Goal: Information Seeking & Learning: Learn about a topic

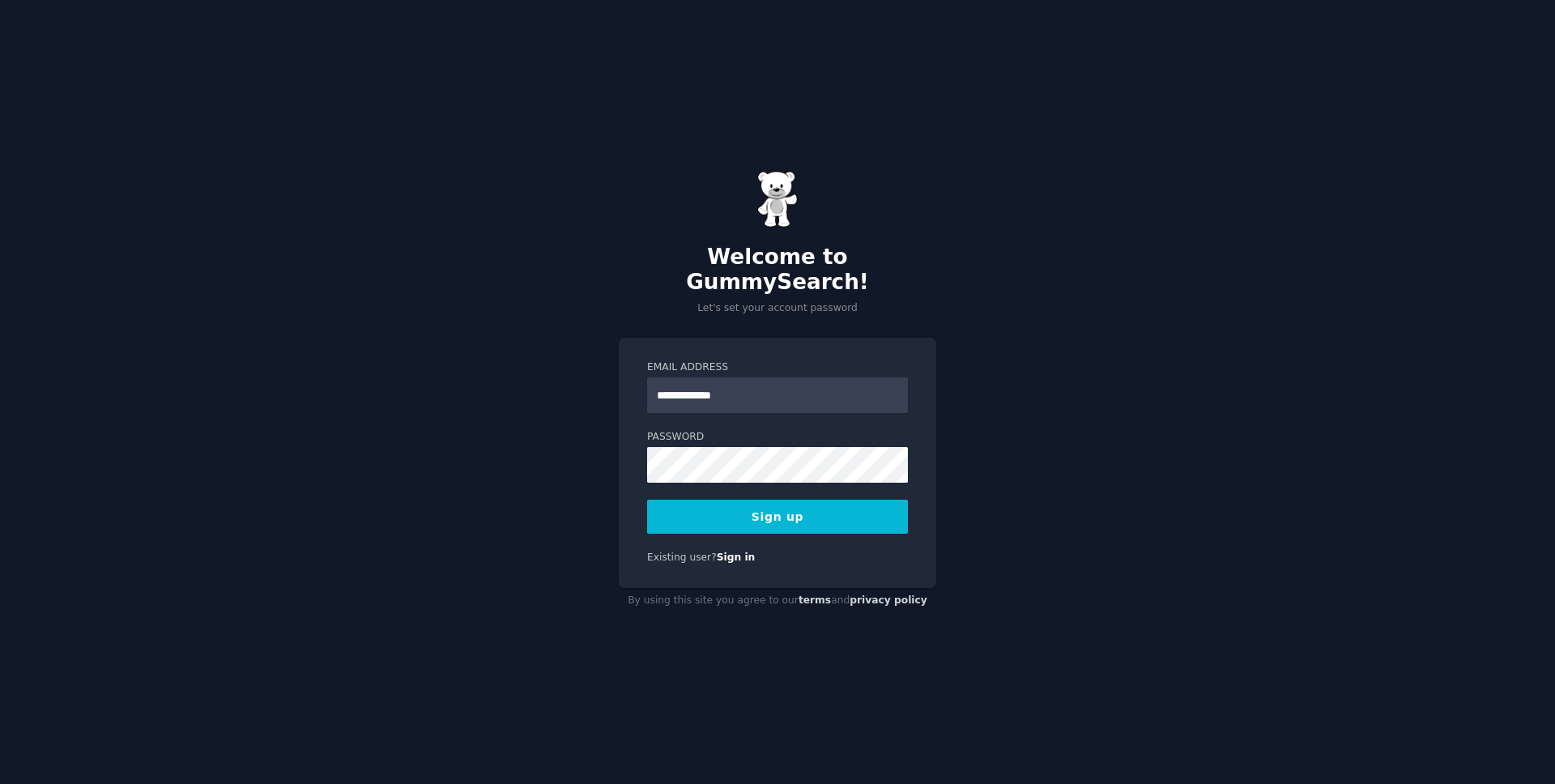
type input "**********"
click at [775, 502] on button "Sign up" at bounding box center [778, 516] width 261 height 34
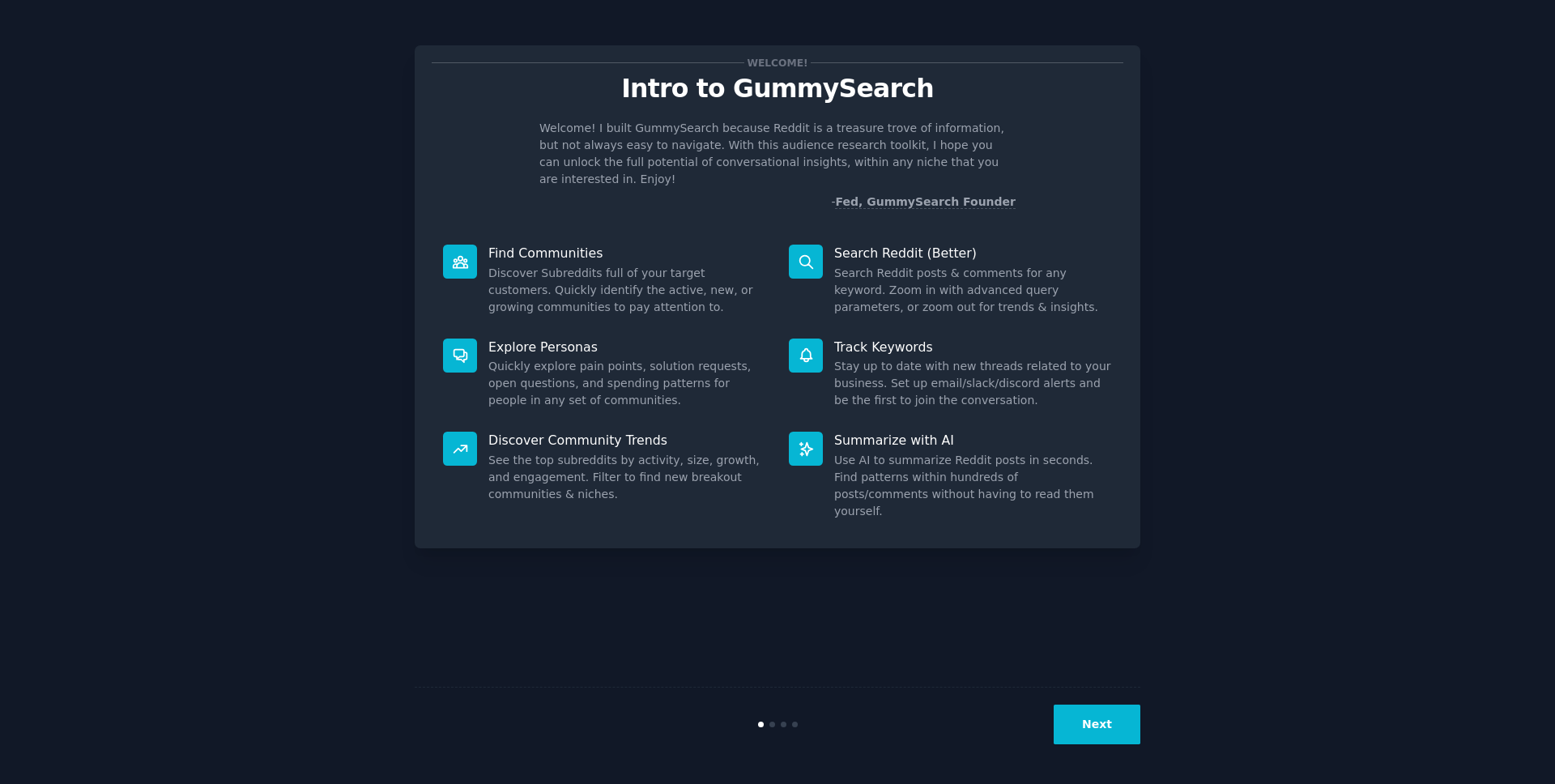
click at [1101, 714] on button "Next" at bounding box center [1097, 723] width 86 height 39
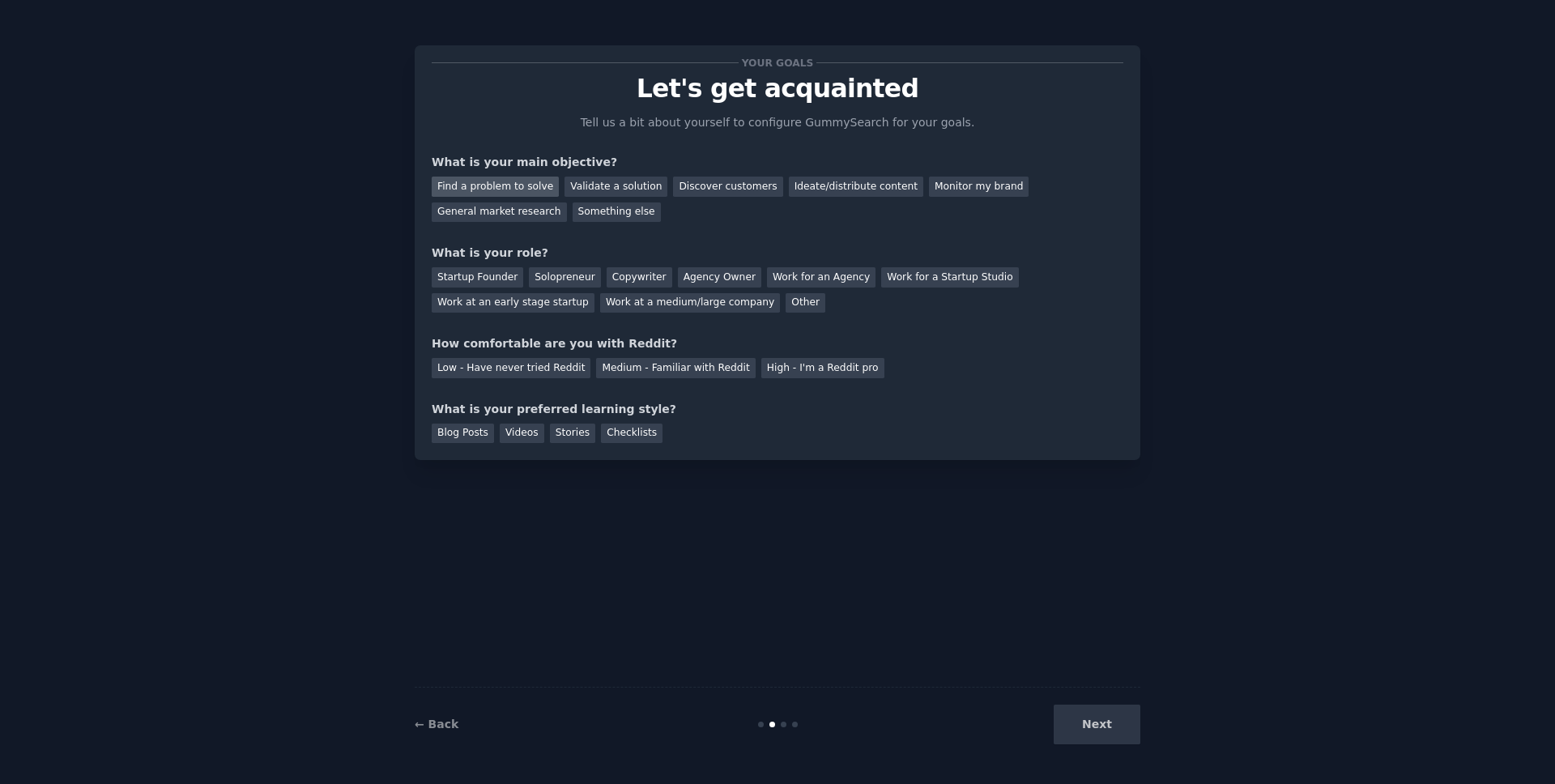
click at [514, 184] on div "Find a problem to solve" at bounding box center [495, 186] width 127 height 20
click at [593, 187] on div "Validate a solution" at bounding box center [616, 186] width 103 height 20
click at [516, 185] on div "Find a problem to solve" at bounding box center [495, 186] width 127 height 20
click at [477, 273] on div "Startup Founder" at bounding box center [478, 277] width 92 height 20
click at [569, 272] on div "Solopreneur" at bounding box center [565, 277] width 72 height 20
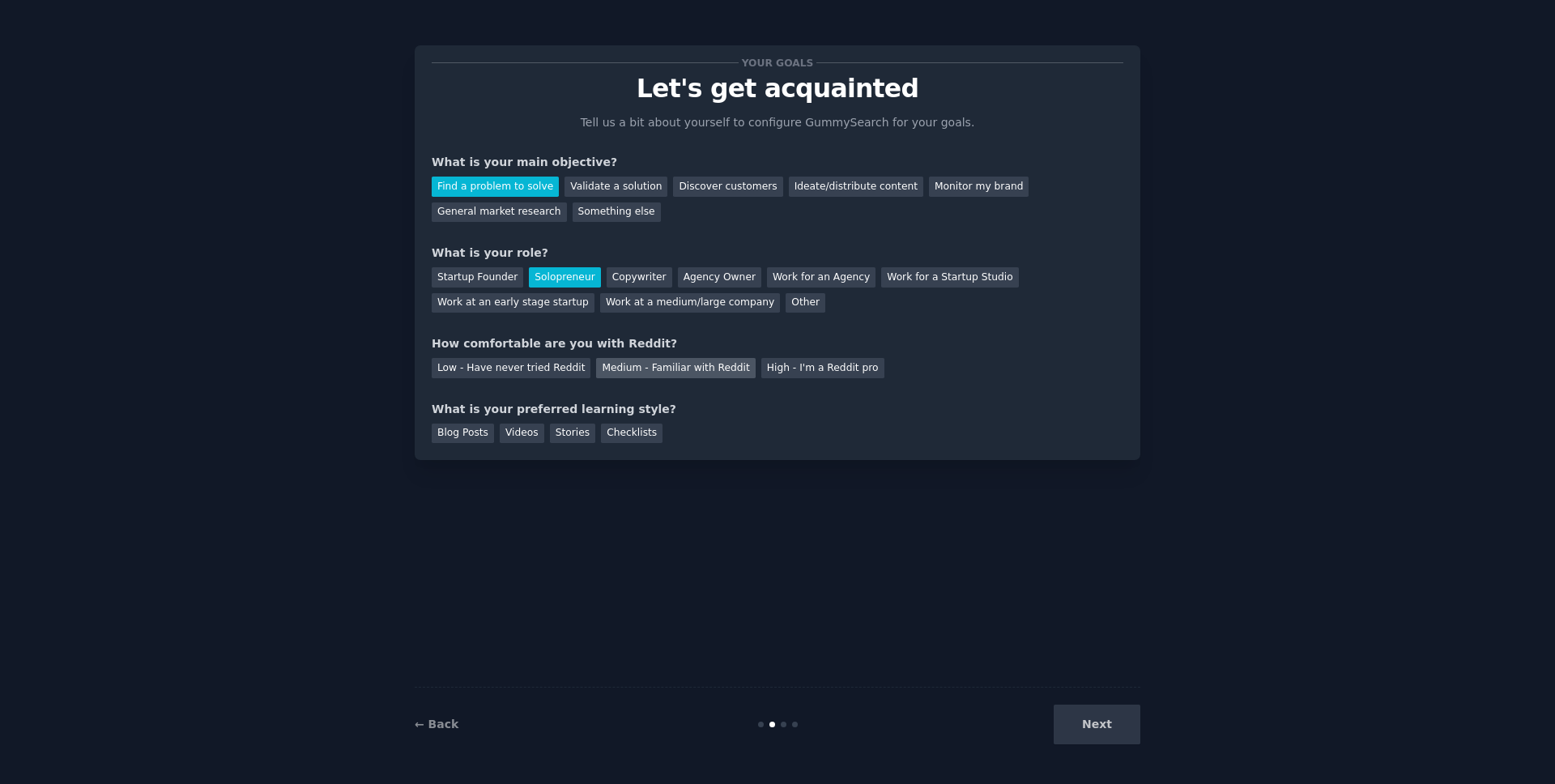
click at [651, 367] on div "Medium - Familiar with Reddit" at bounding box center [675, 368] width 159 height 20
click at [632, 435] on div "Checklists" at bounding box center [631, 433] width 62 height 20
click at [1102, 729] on button "Next" at bounding box center [1097, 723] width 86 height 39
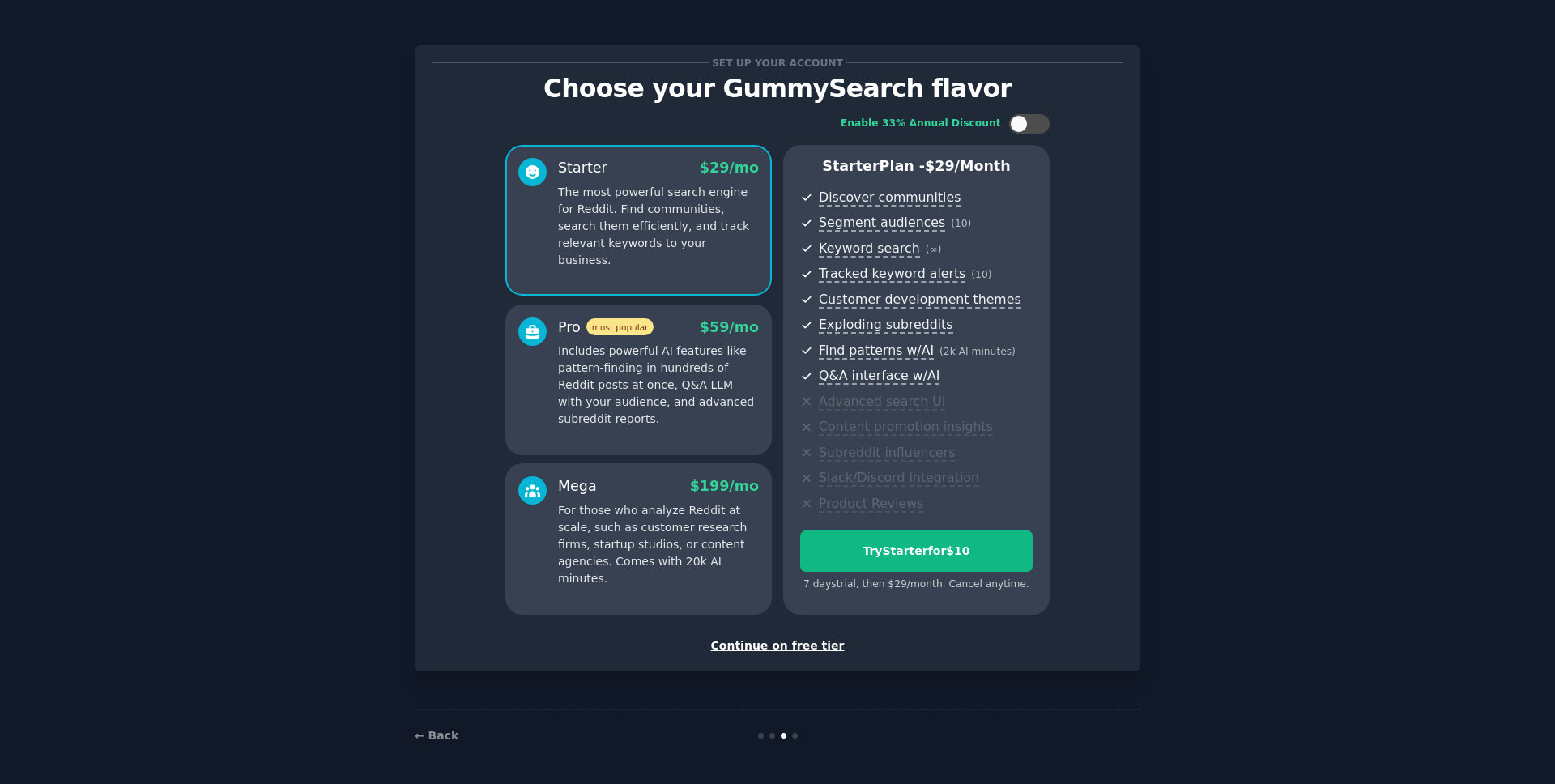
click at [785, 646] on div "Continue on free tier" at bounding box center [777, 645] width 692 height 17
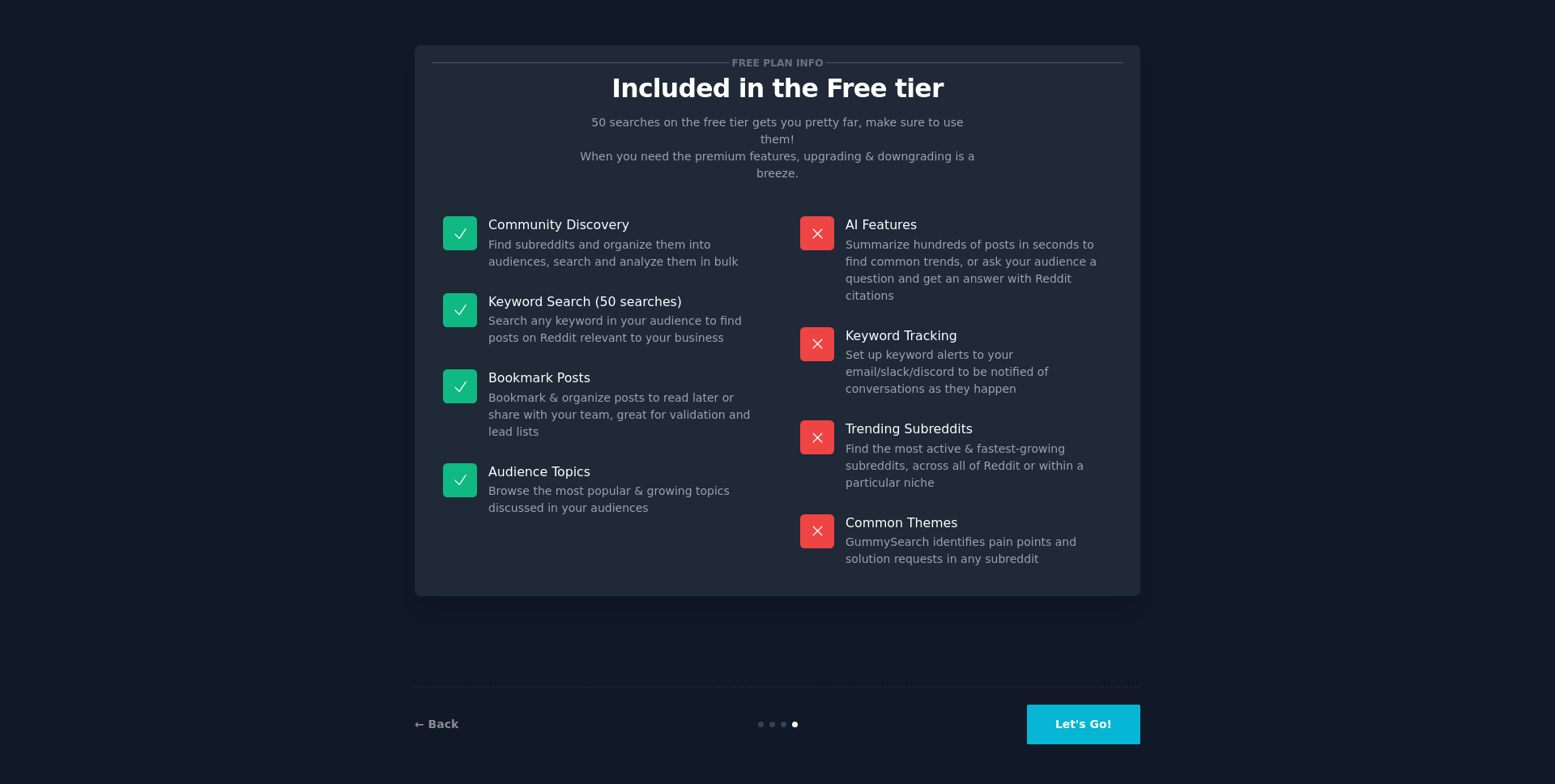
click at [1109, 728] on button "Let's Go!" at bounding box center [1083, 723] width 113 height 39
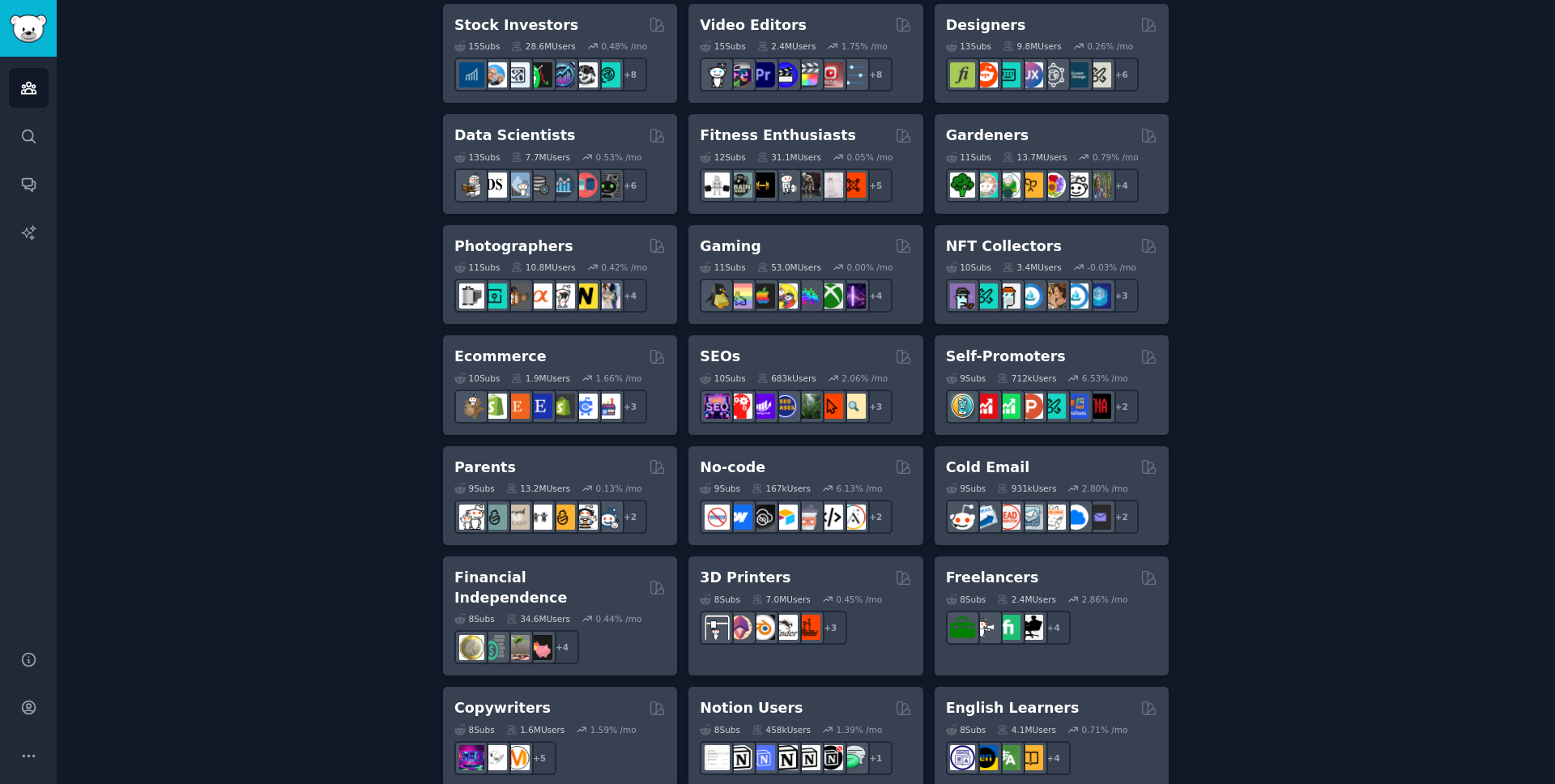
scroll to position [415, 0]
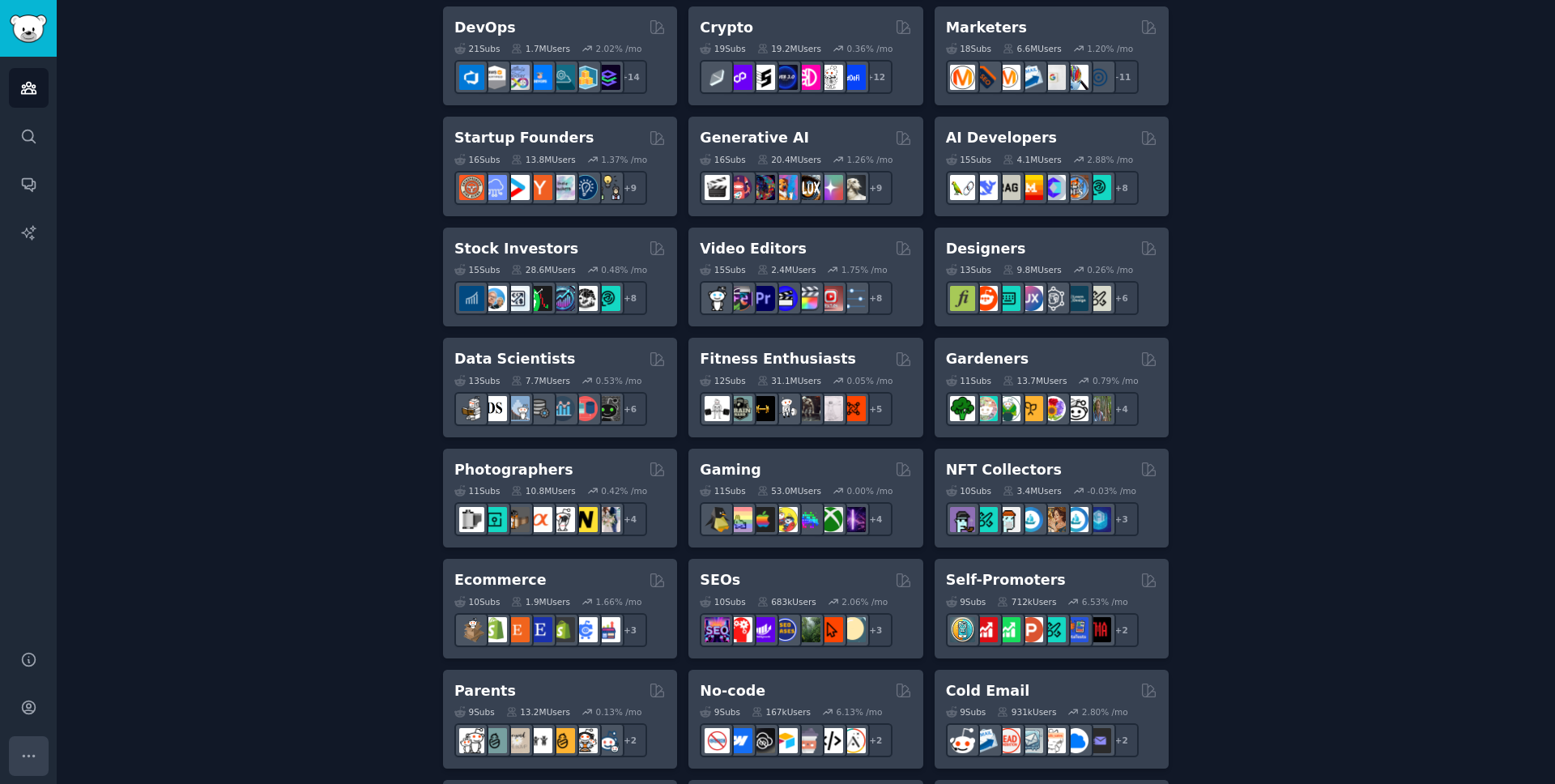
click at [33, 760] on icon "Sidebar" at bounding box center [28, 756] width 17 height 17
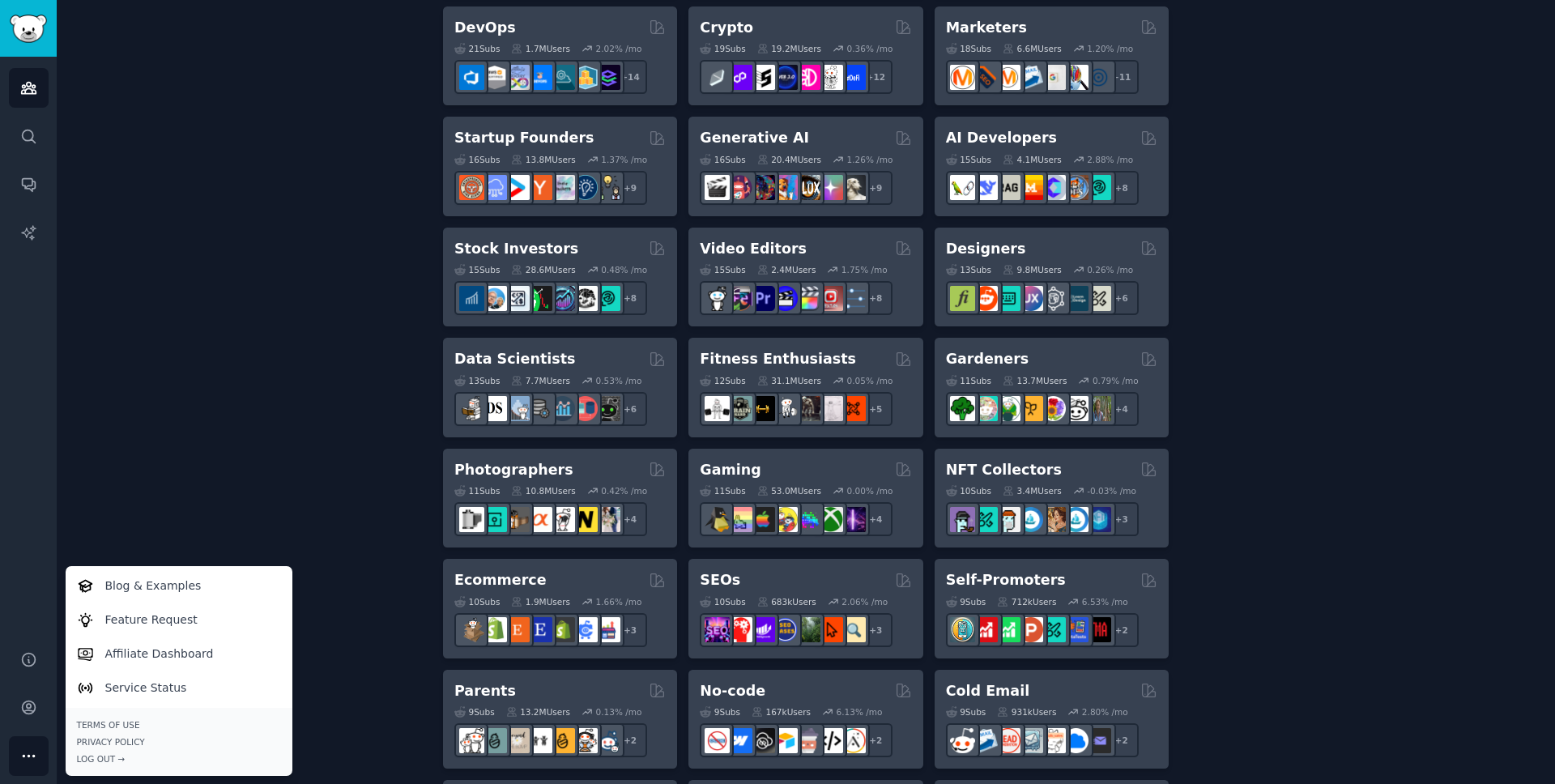
click at [126, 438] on div "Create your first audience An audience is a collection of subreddits you can se…" at bounding box center [806, 569] width 1453 height 1764
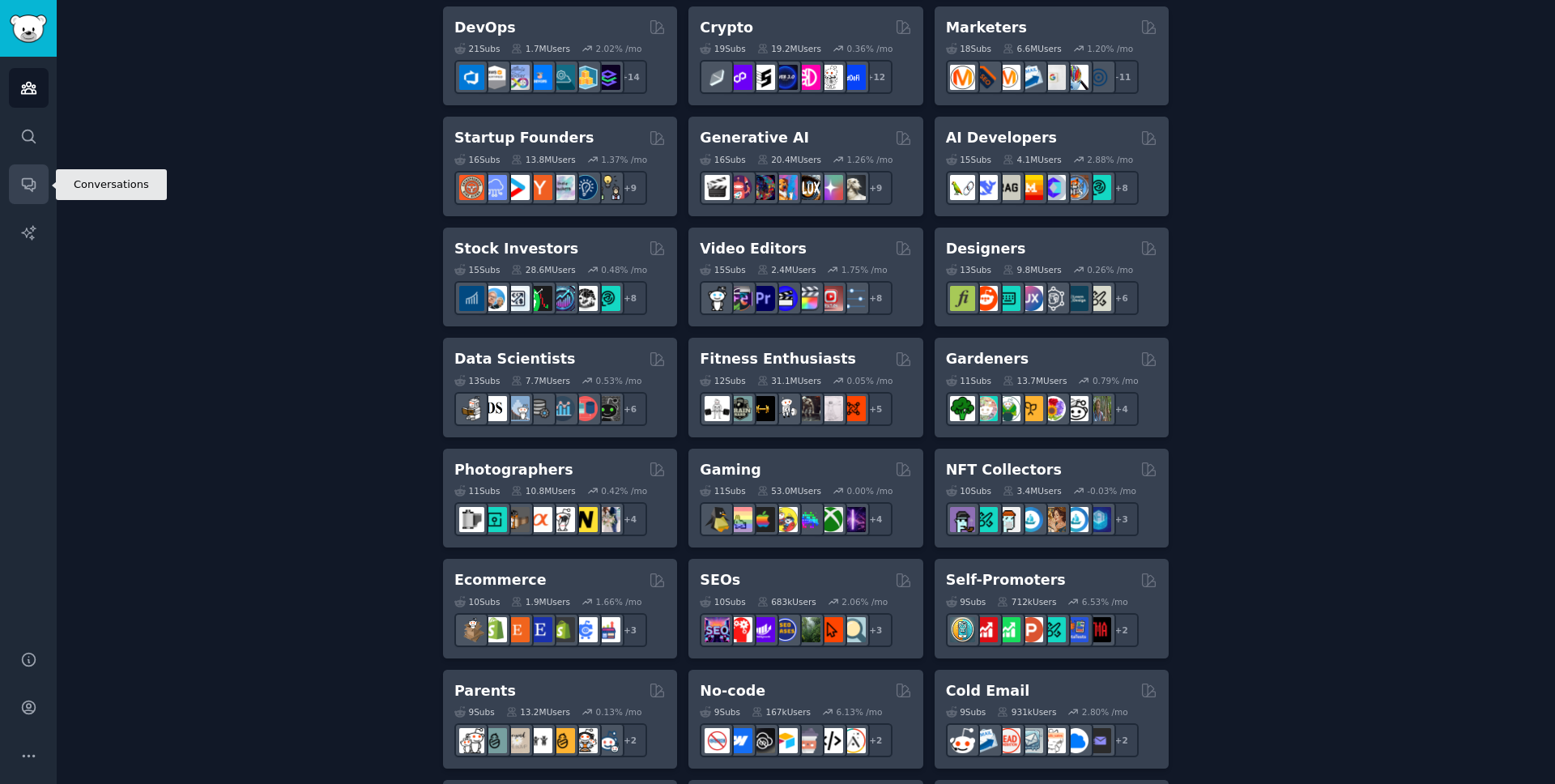
click at [24, 189] on icon "Sidebar" at bounding box center [28, 184] width 17 height 17
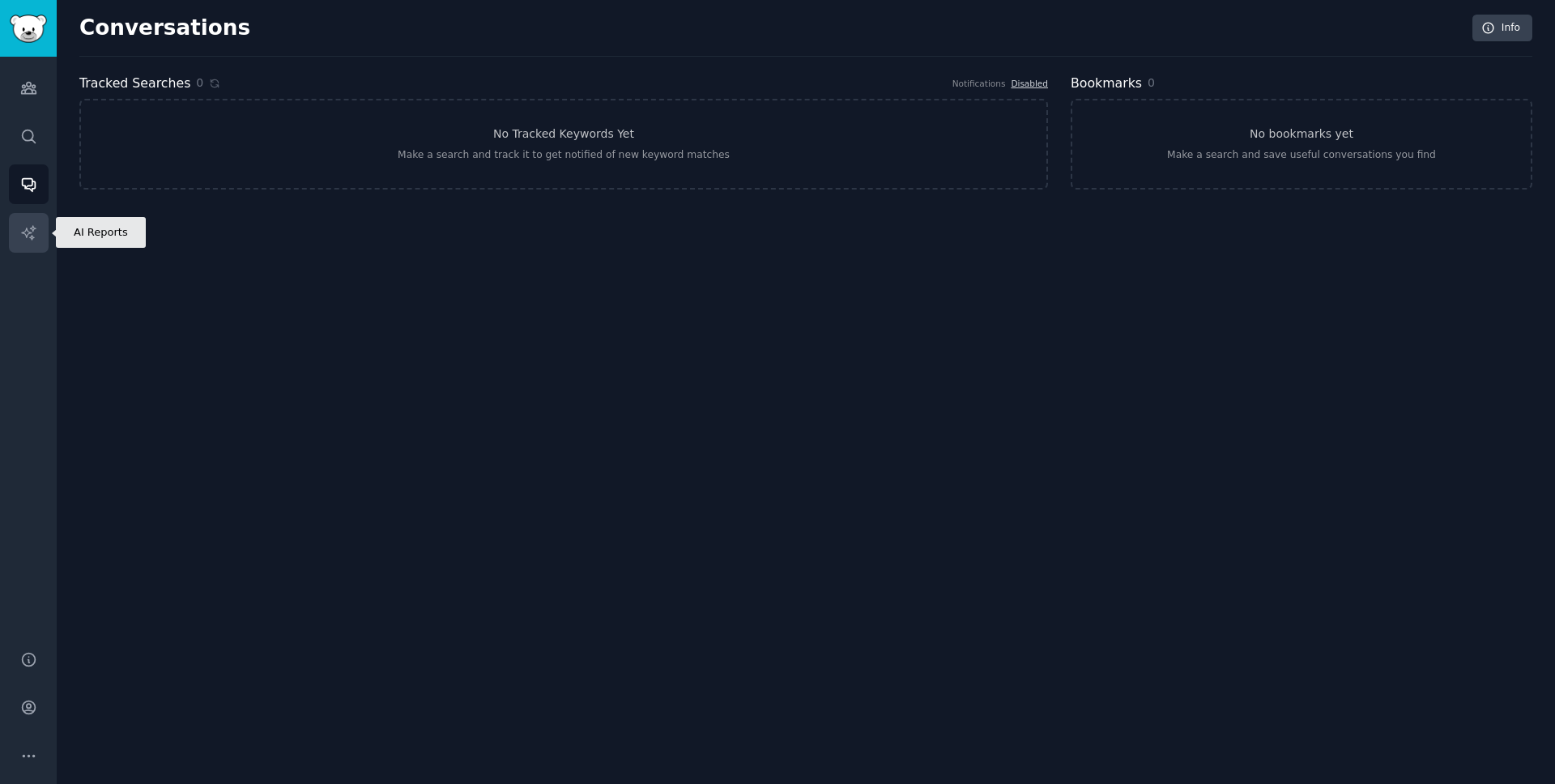
click at [36, 243] on link "AI Reports" at bounding box center [28, 232] width 39 height 39
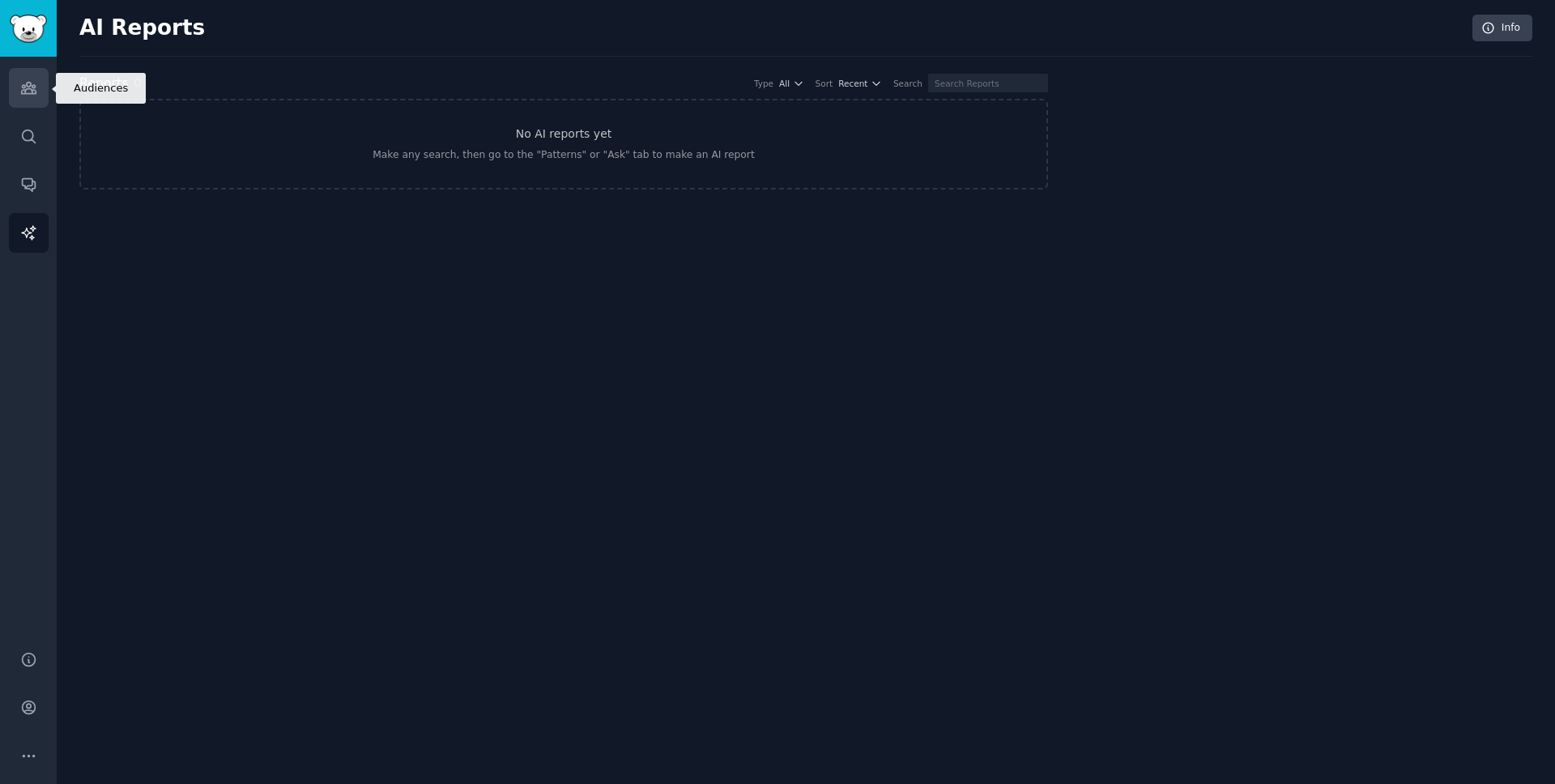
click at [43, 94] on link "Audiences" at bounding box center [28, 87] width 39 height 39
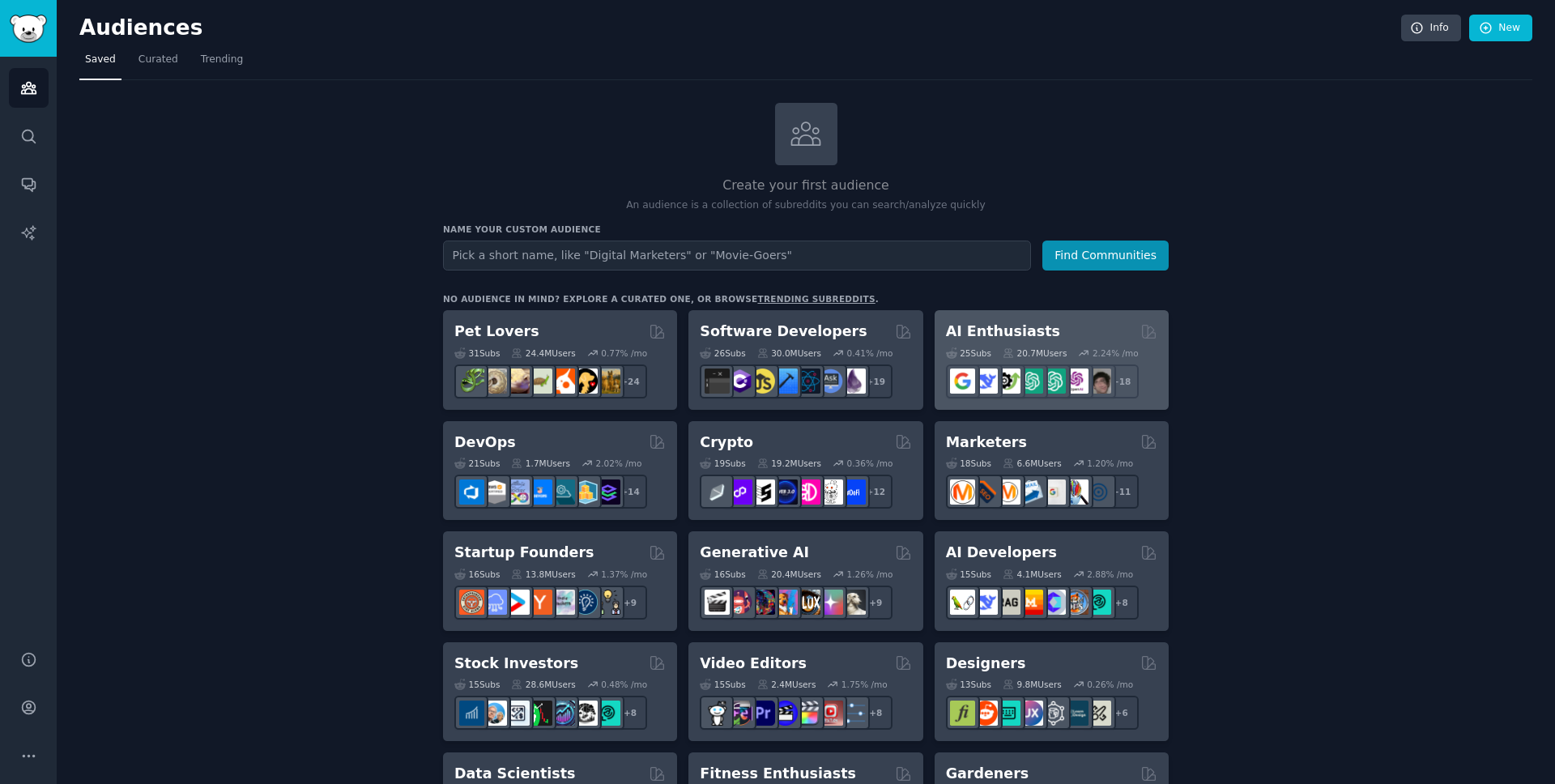
click at [1024, 319] on div "AI Enthusiasts 25 Sub s 20.7M Users 2.24 % /mo + 18" at bounding box center [1052, 360] width 234 height 99
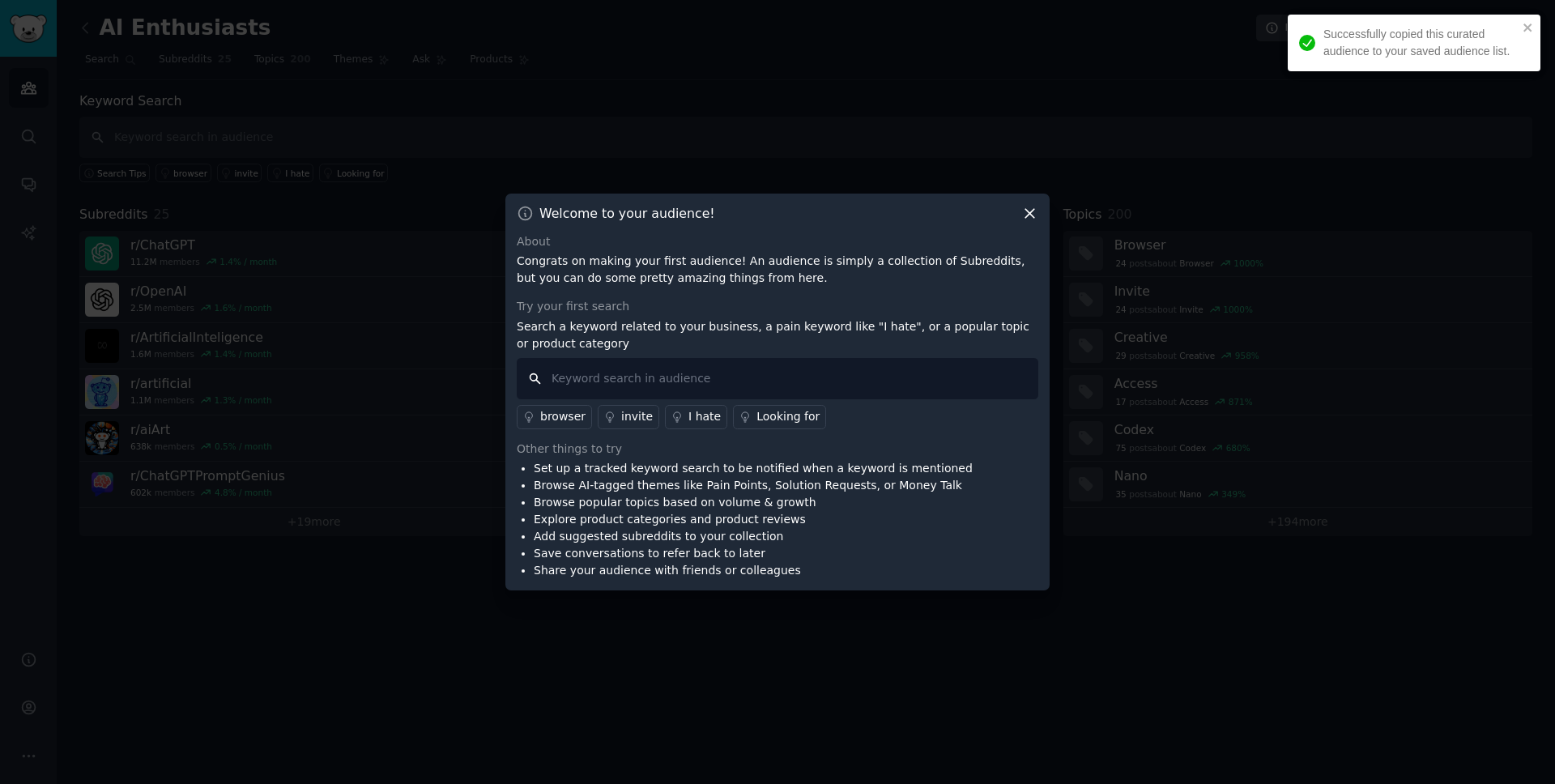
click at [749, 375] on input "text" at bounding box center [778, 378] width 522 height 41
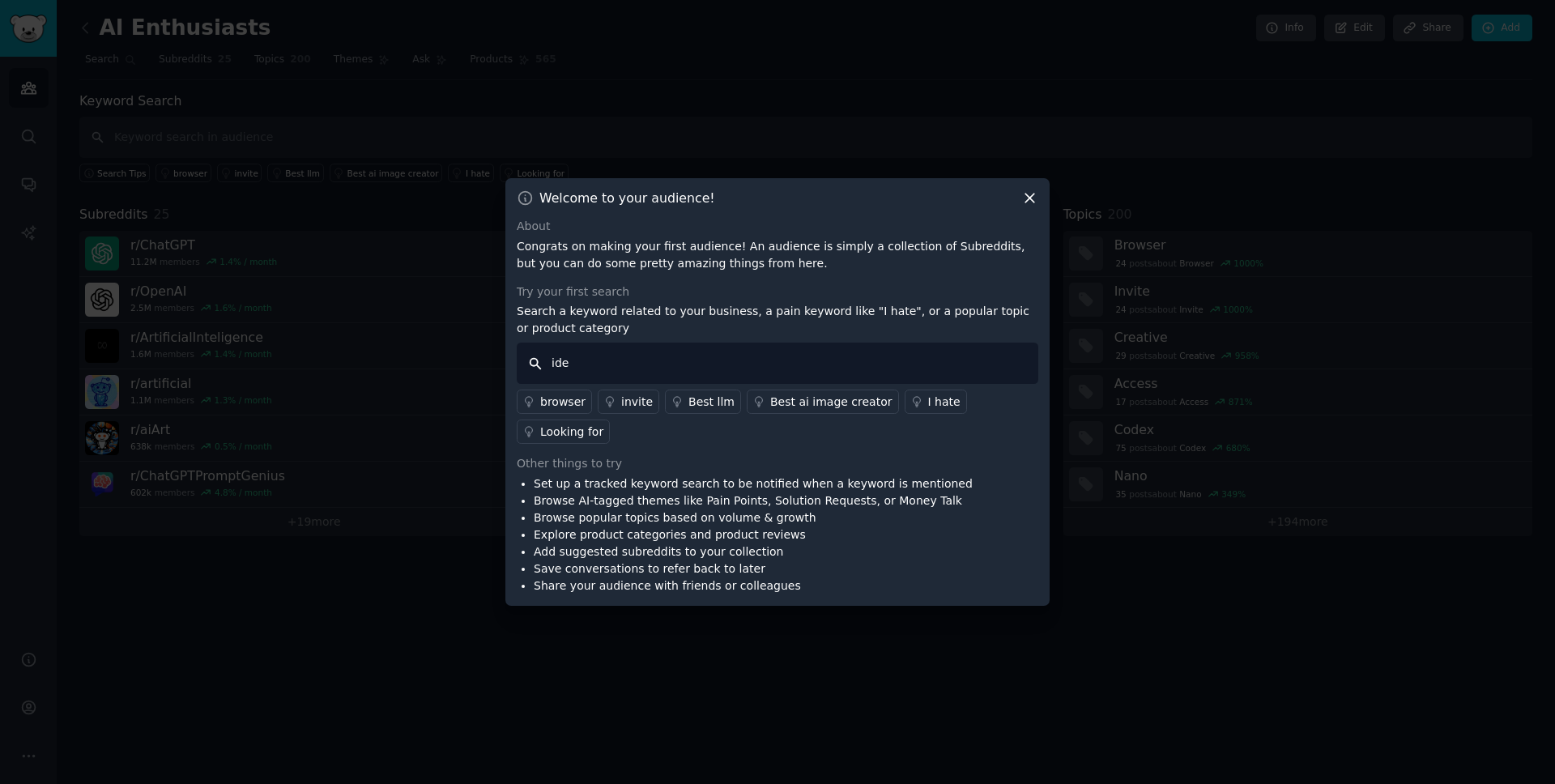
type input "idea"
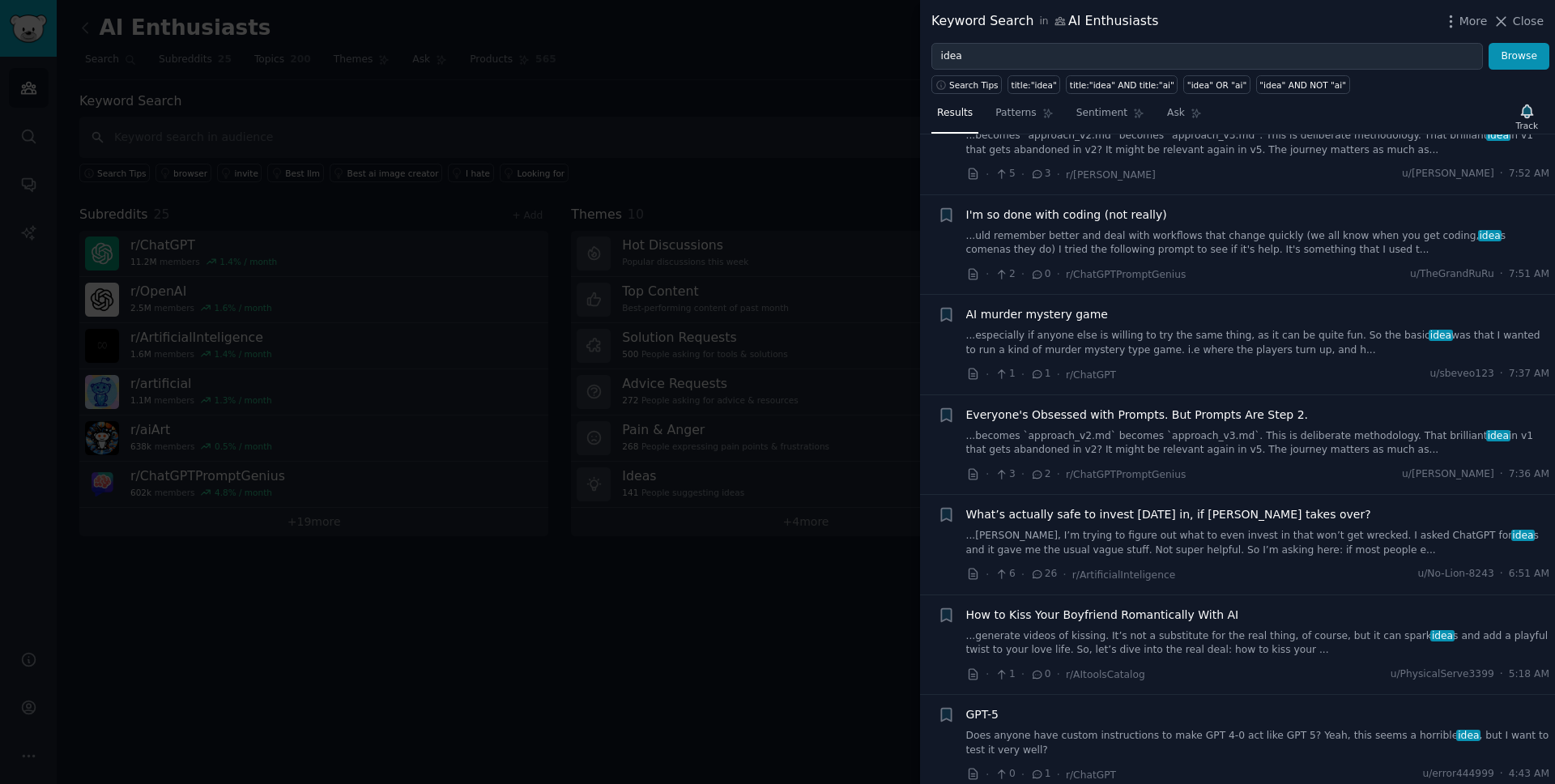
scroll to position [566, 0]
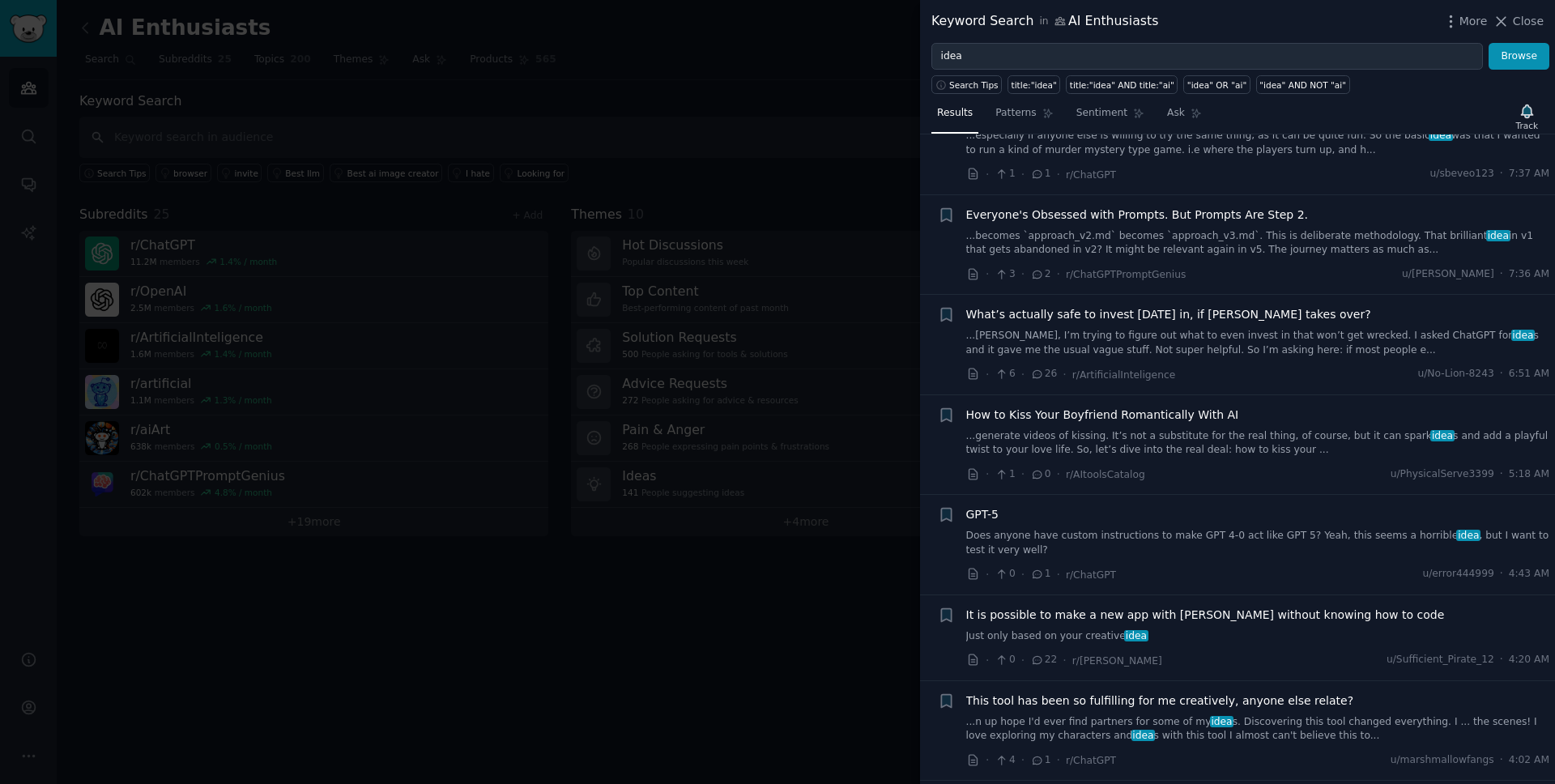
click at [512, 84] on div at bounding box center [777, 392] width 1555 height 784
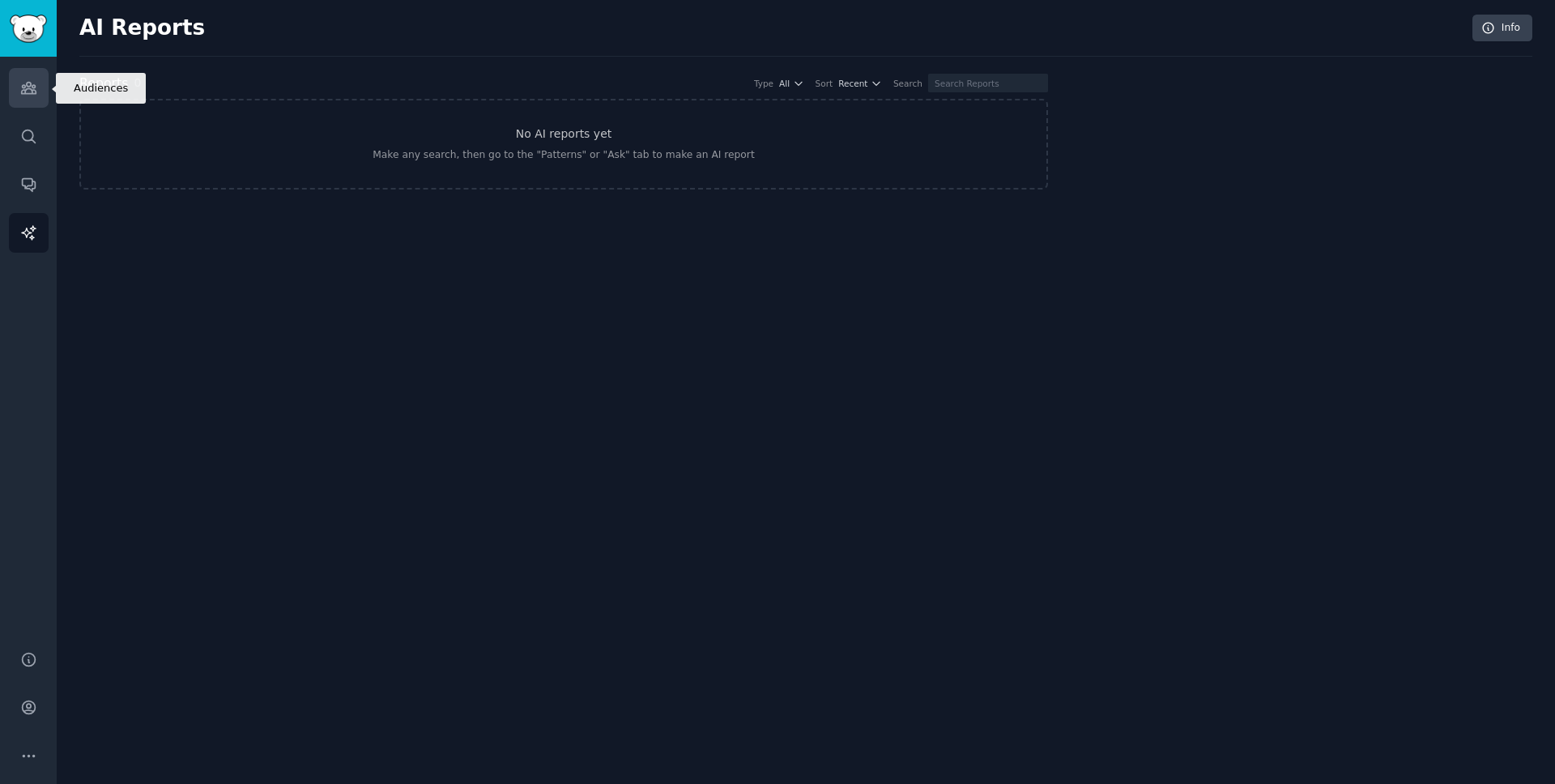
click at [22, 93] on icon "Sidebar" at bounding box center [28, 88] width 15 height 11
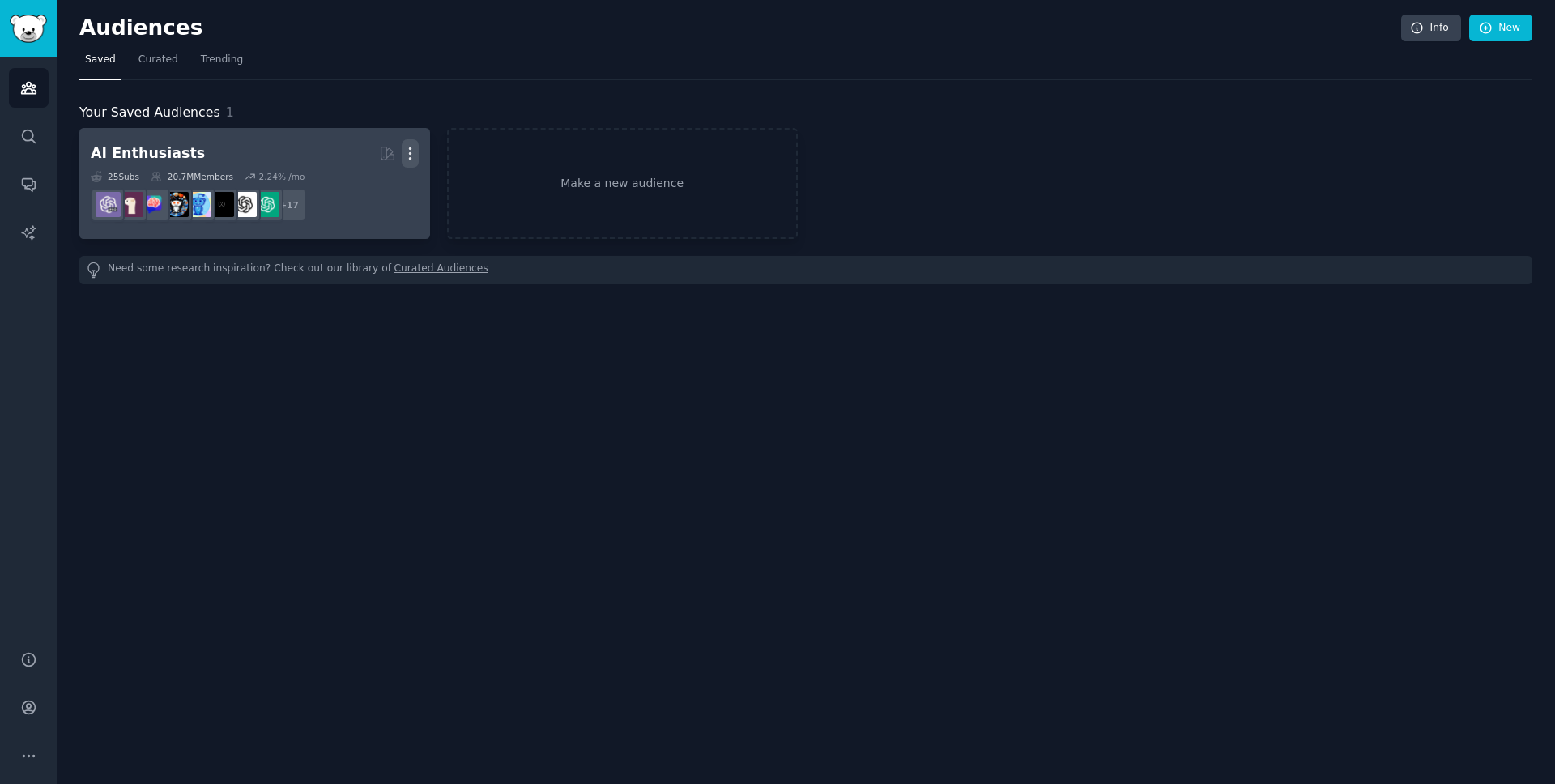
click at [409, 157] on icon "button" at bounding box center [410, 153] width 2 height 11
click at [359, 188] on p "Delete" at bounding box center [366, 187] width 38 height 17
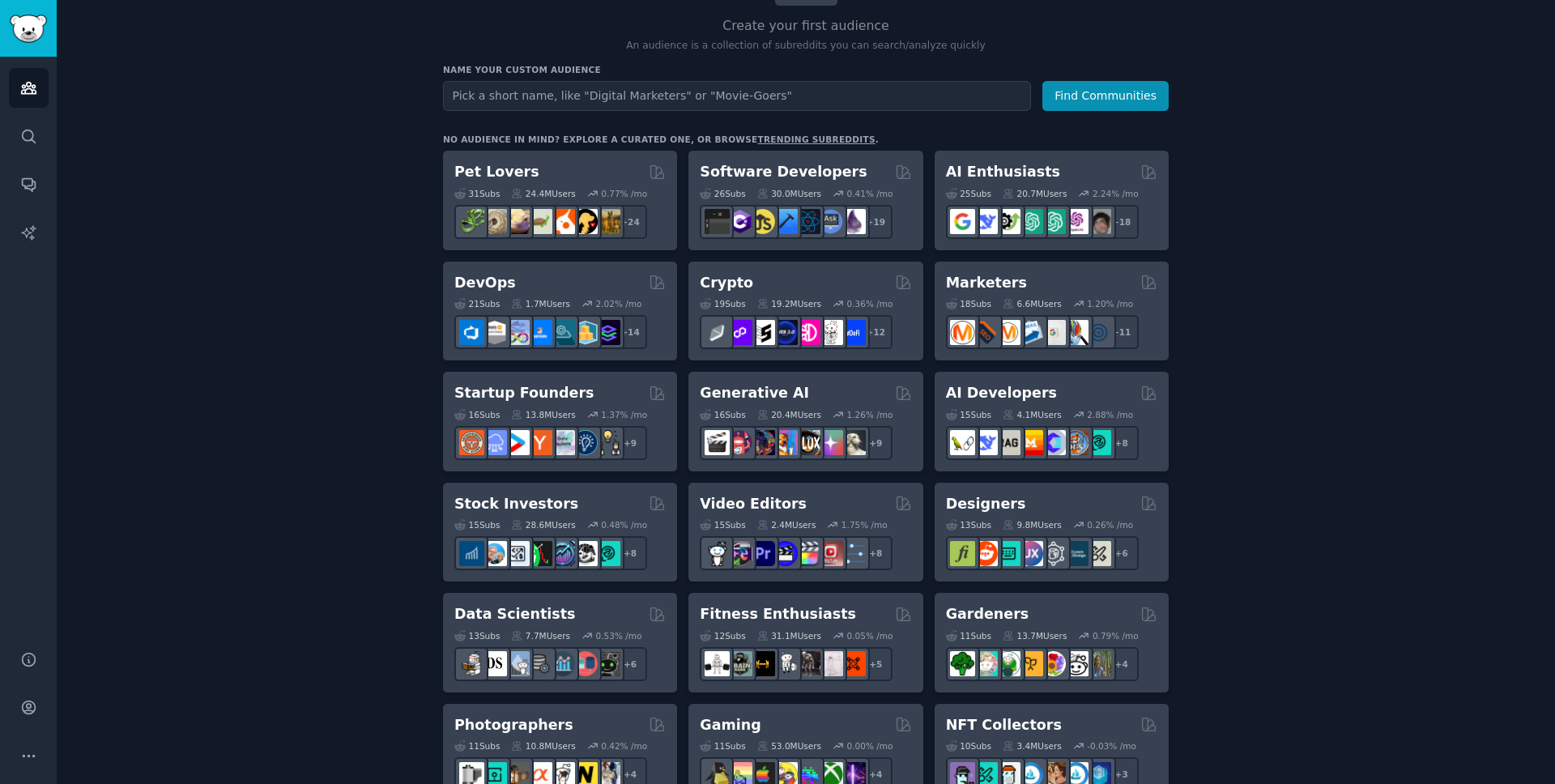
scroll to position [194, 0]
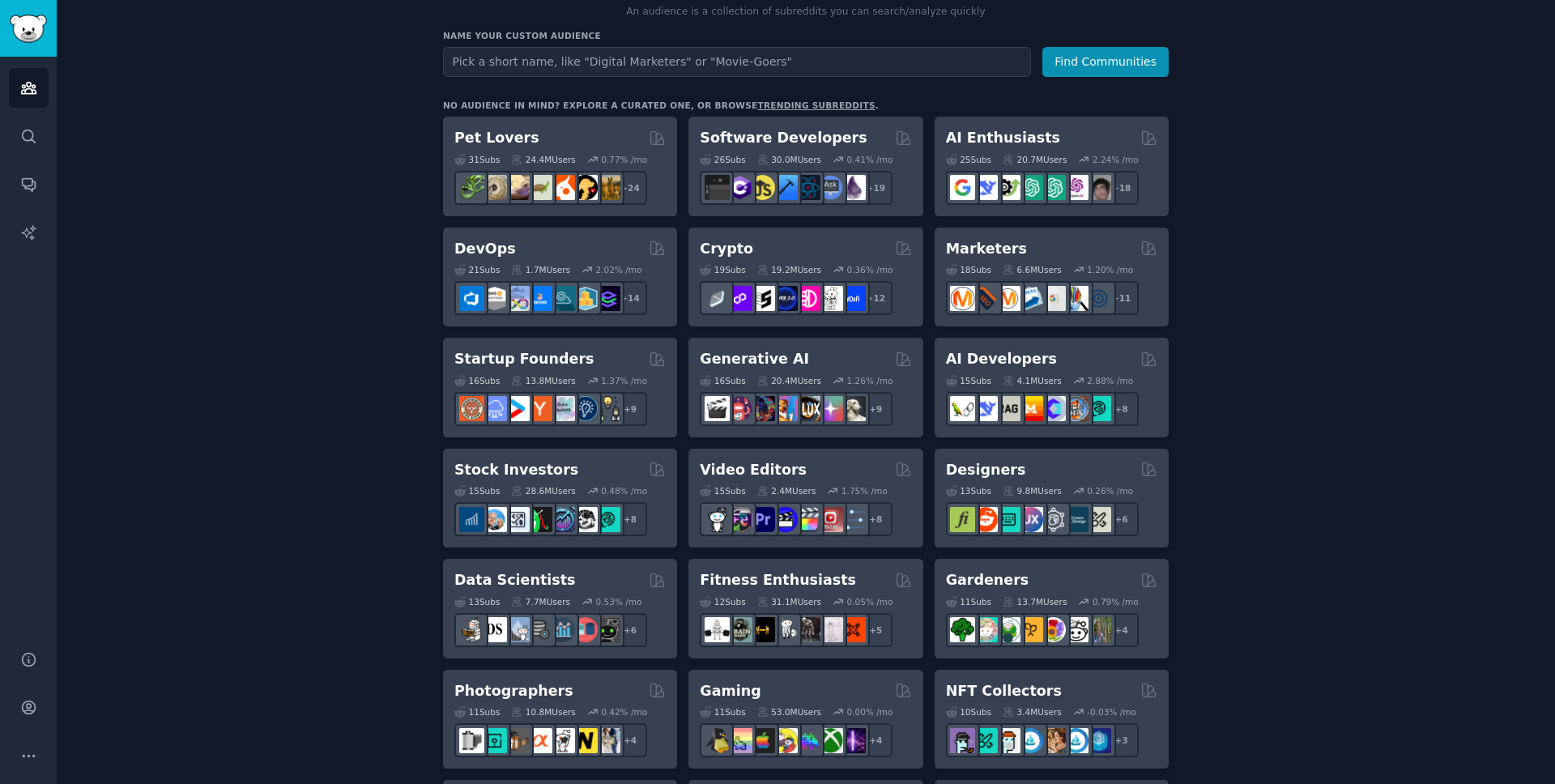
click at [503, 258] on div "21 Sub s 1.7M Users 2.02 % /mo + 14" at bounding box center [560, 286] width 211 height 57
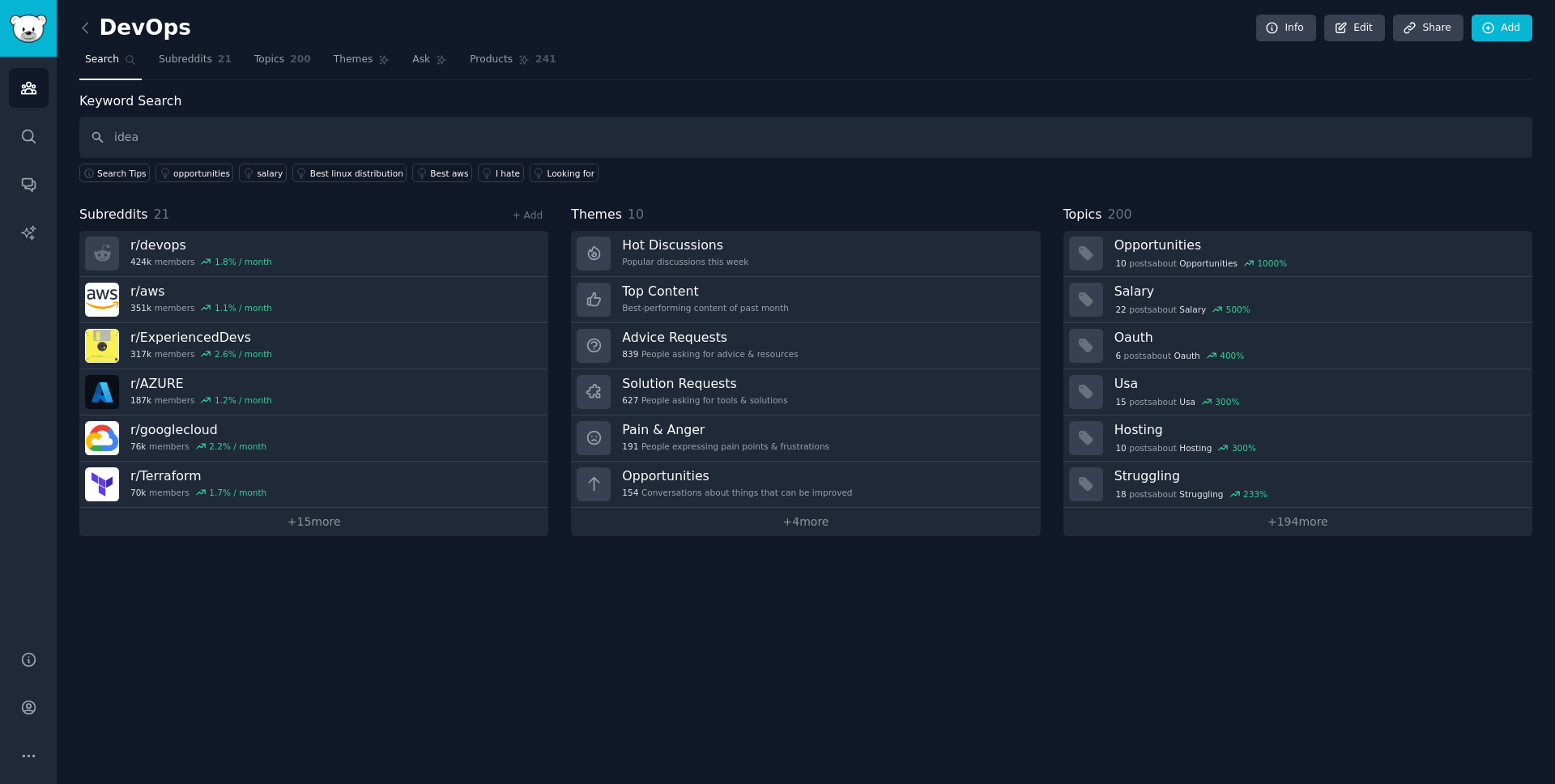
type input "idea"
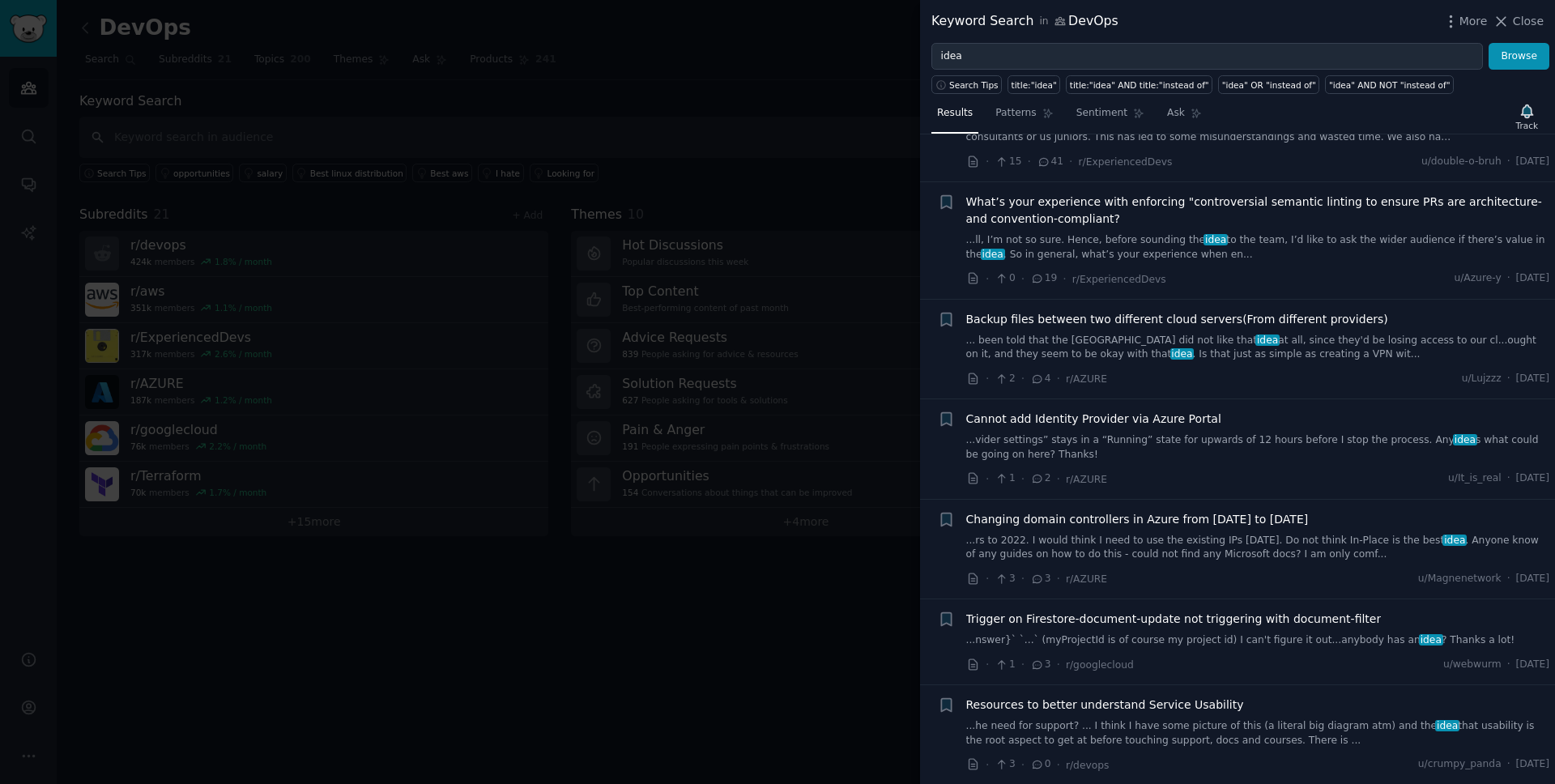
scroll to position [968, 0]
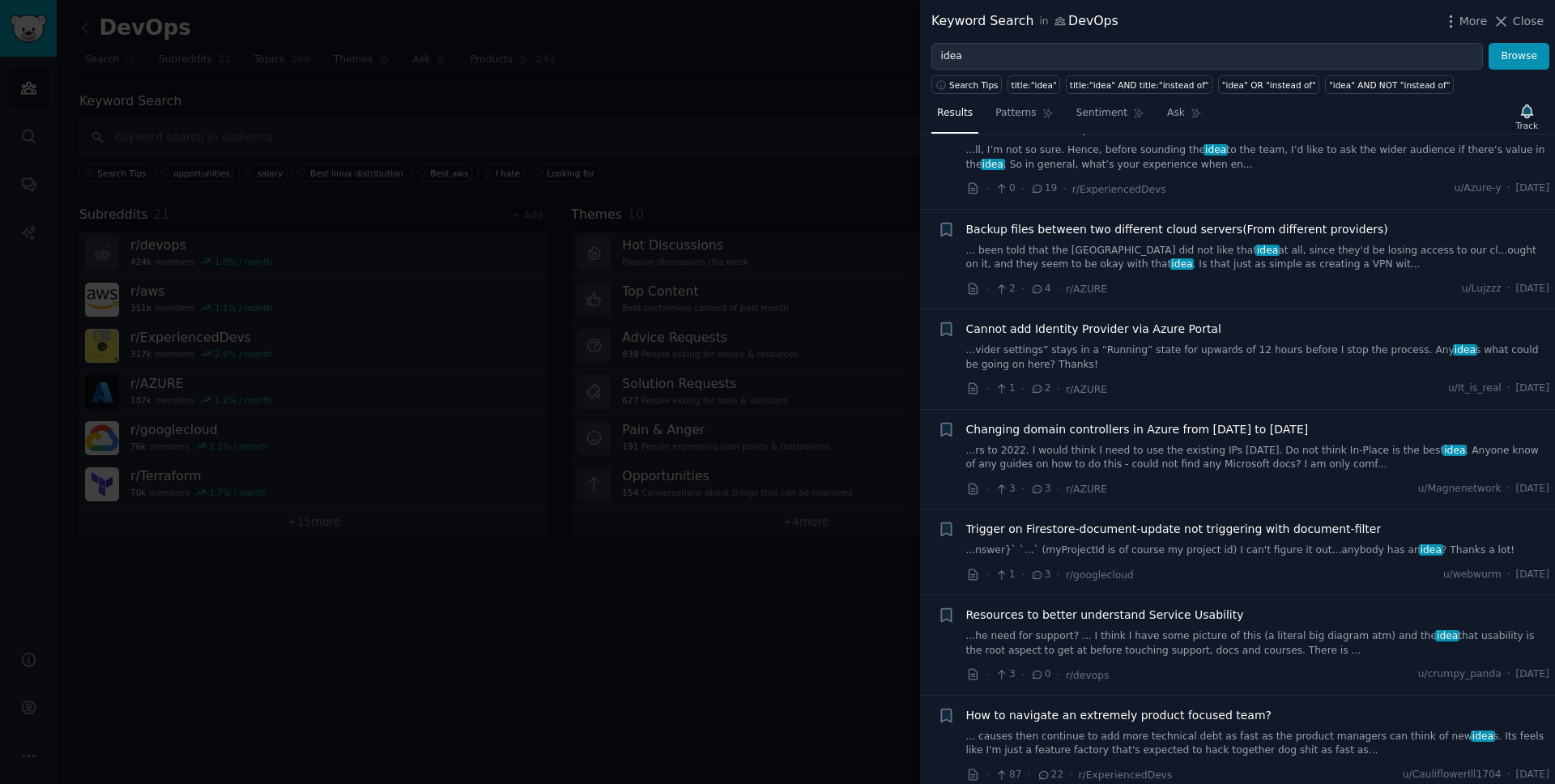
click at [724, 614] on div at bounding box center [777, 392] width 1555 height 784
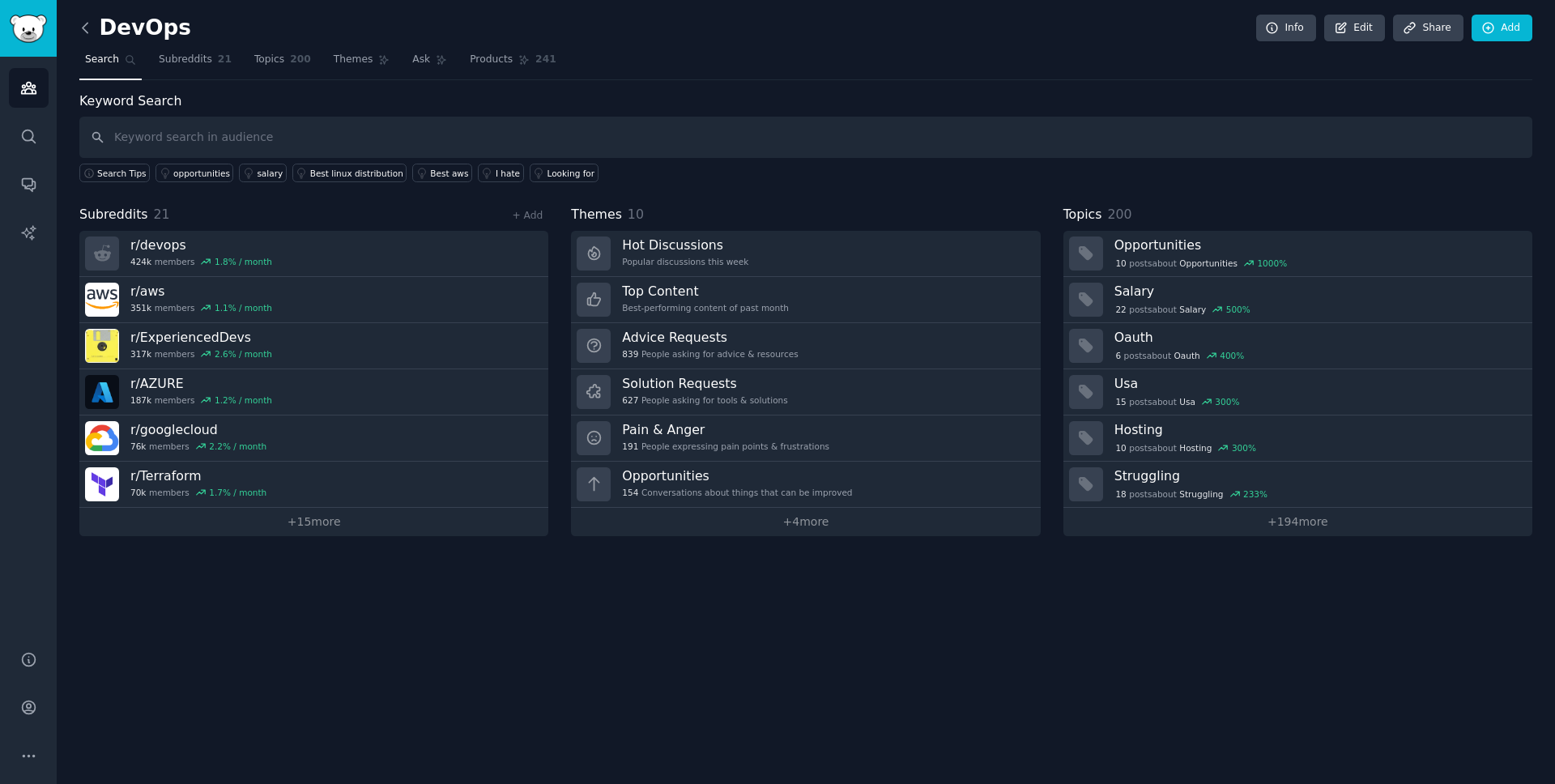
click at [80, 32] on icon at bounding box center [85, 28] width 17 height 17
